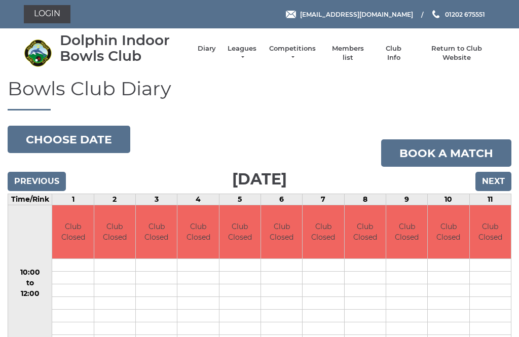
click at [493, 180] on input "Next" at bounding box center [493, 181] width 36 height 19
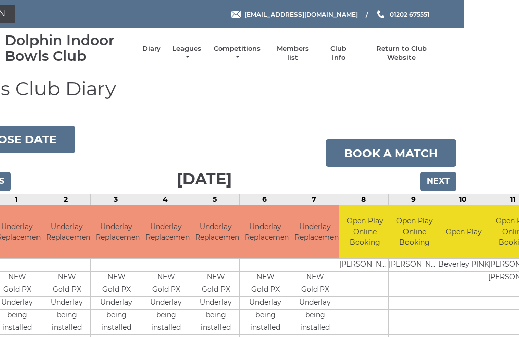
scroll to position [0, 56]
click at [453, 186] on input "Next" at bounding box center [438, 181] width 36 height 19
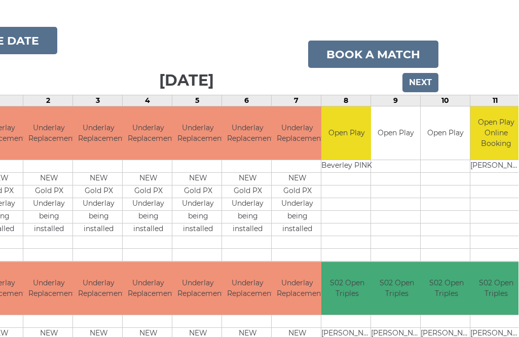
scroll to position [0, 72]
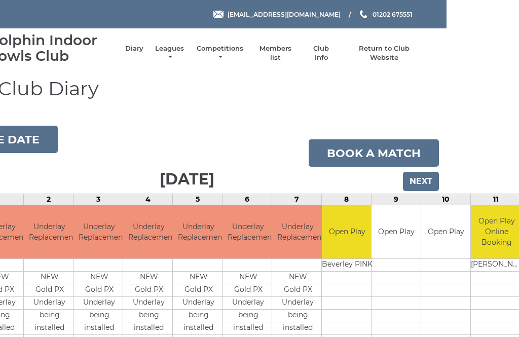
click at [425, 178] on input "Next" at bounding box center [421, 181] width 36 height 19
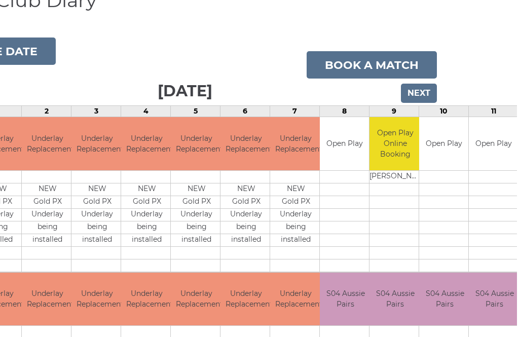
scroll to position [0, 72]
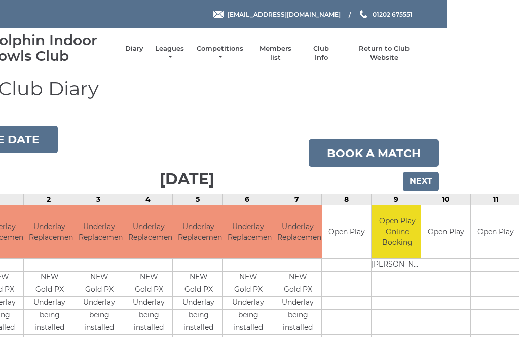
click at [431, 182] on input "Next" at bounding box center [421, 181] width 36 height 19
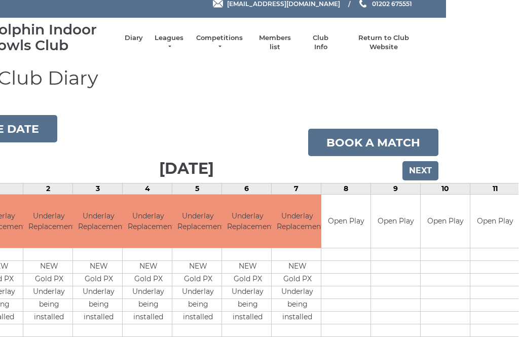
scroll to position [12, 72]
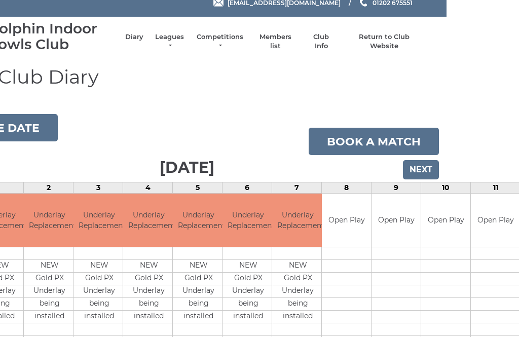
click at [434, 173] on input "Next" at bounding box center [421, 169] width 36 height 19
click at [427, 172] on input "Next" at bounding box center [421, 169] width 36 height 19
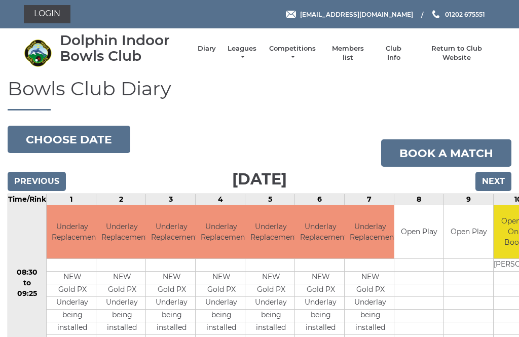
click at [83, 130] on button "Choose date" at bounding box center [69, 139] width 123 height 27
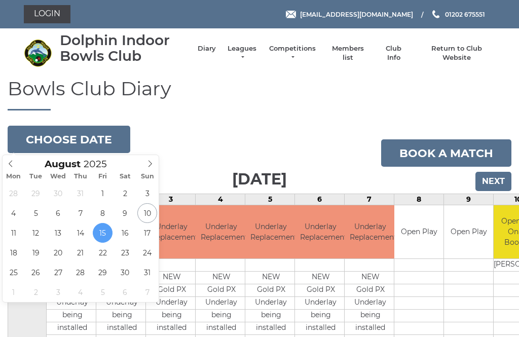
type input "[DATE]"
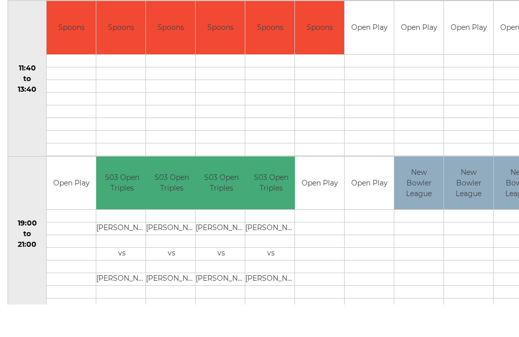
scroll to position [515, 0]
